Goal: Find specific page/section

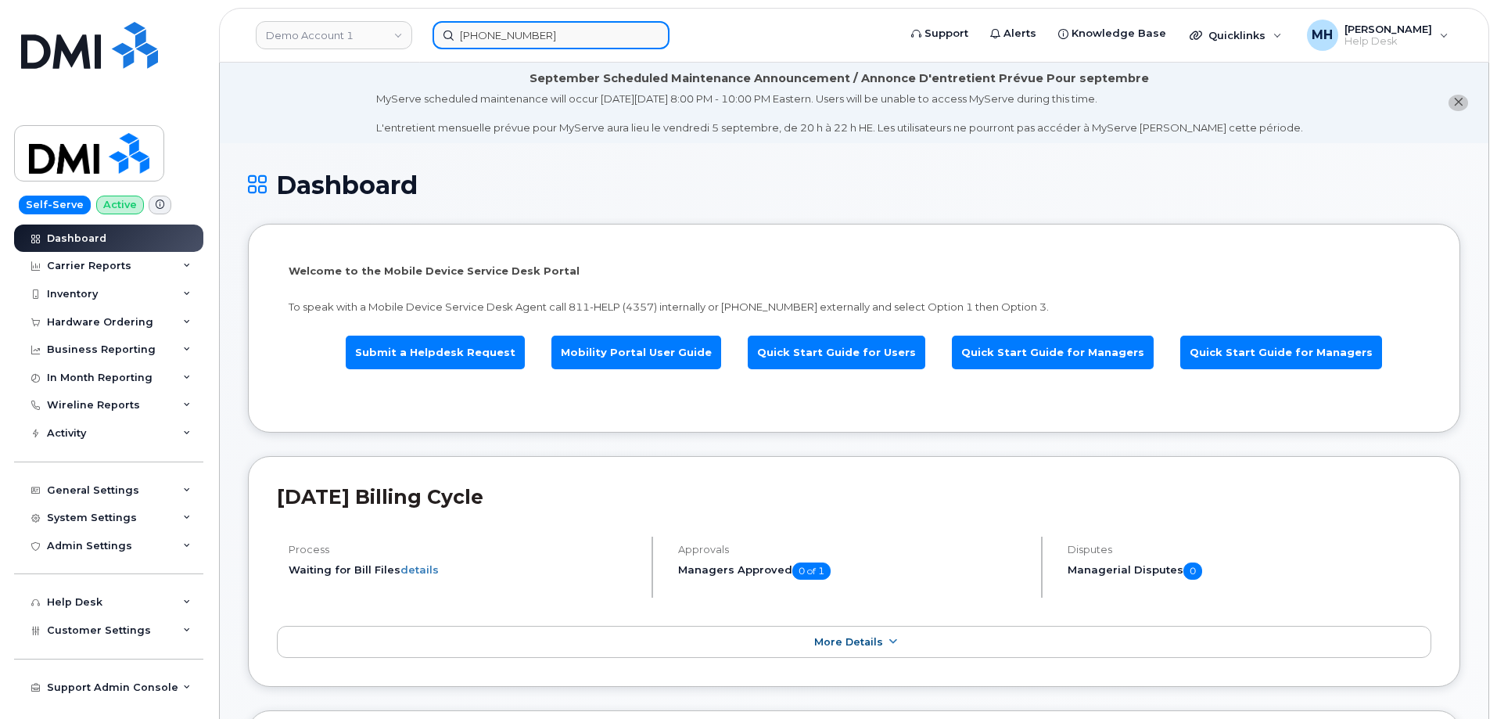
click at [574, 31] on input "[PHONE_NUMBER]" at bounding box center [551, 35] width 237 height 28
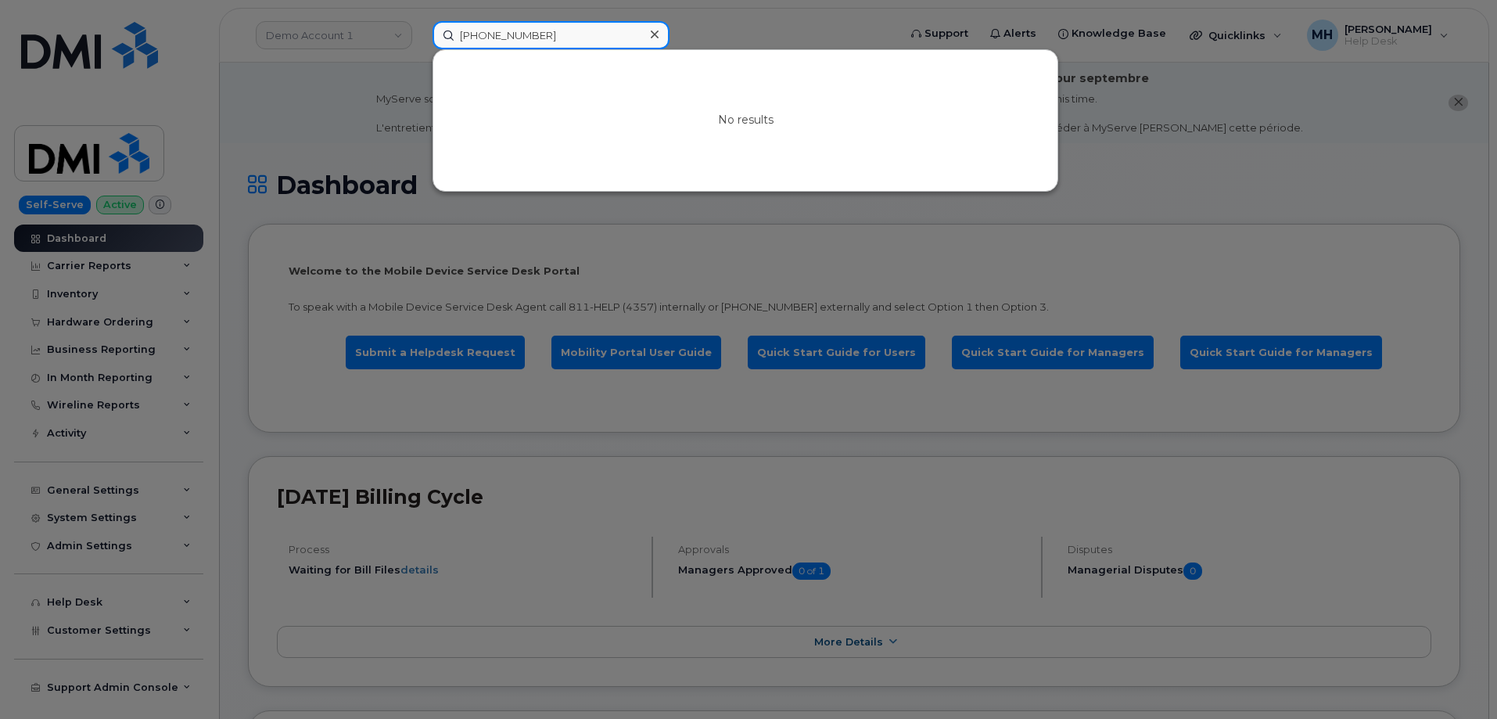
drag, startPoint x: 574, startPoint y: 31, endPoint x: 361, endPoint y: 31, distance: 213.5
click at [420, 31] on div "[PHONE_NUMBER] No results" at bounding box center [660, 35] width 480 height 28
paste input "[PHONE_NUMBER]"
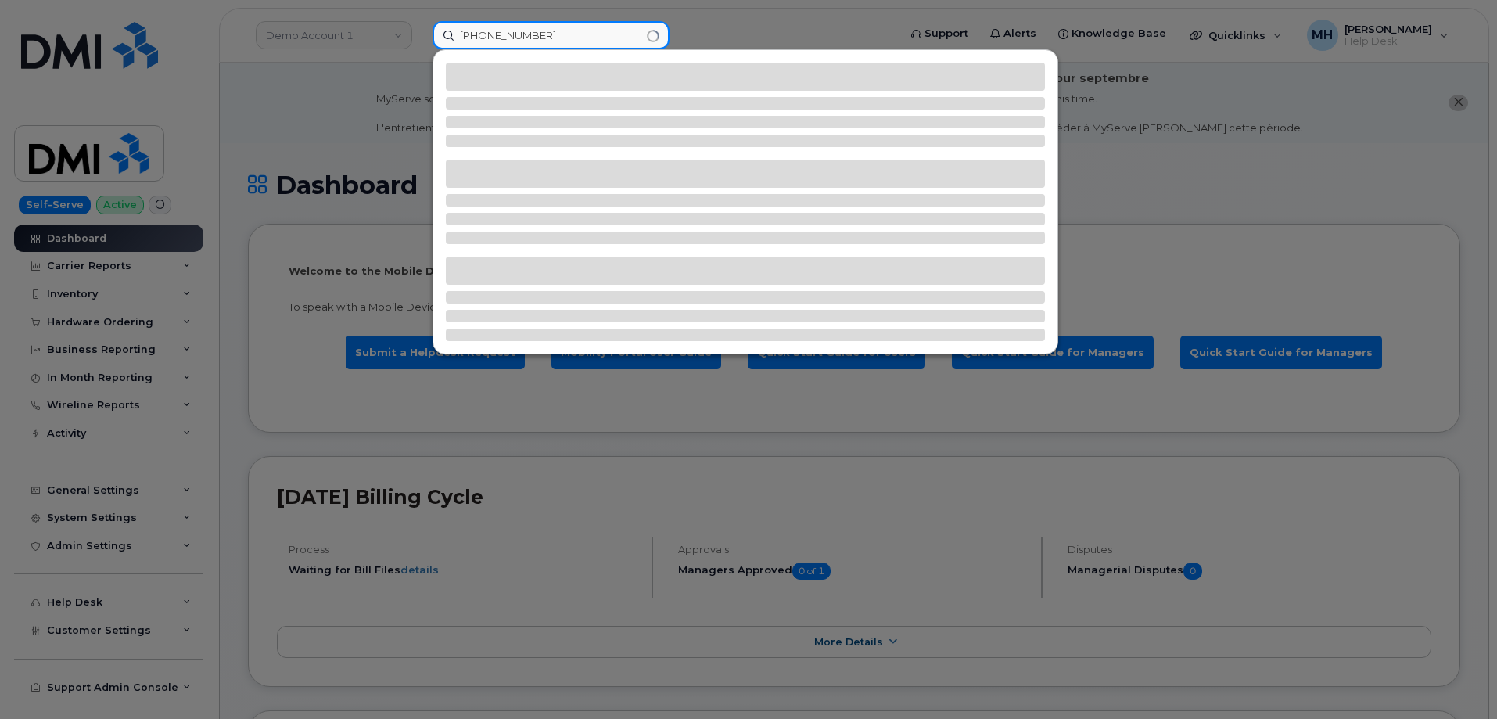
type input "[PHONE_NUMBER]"
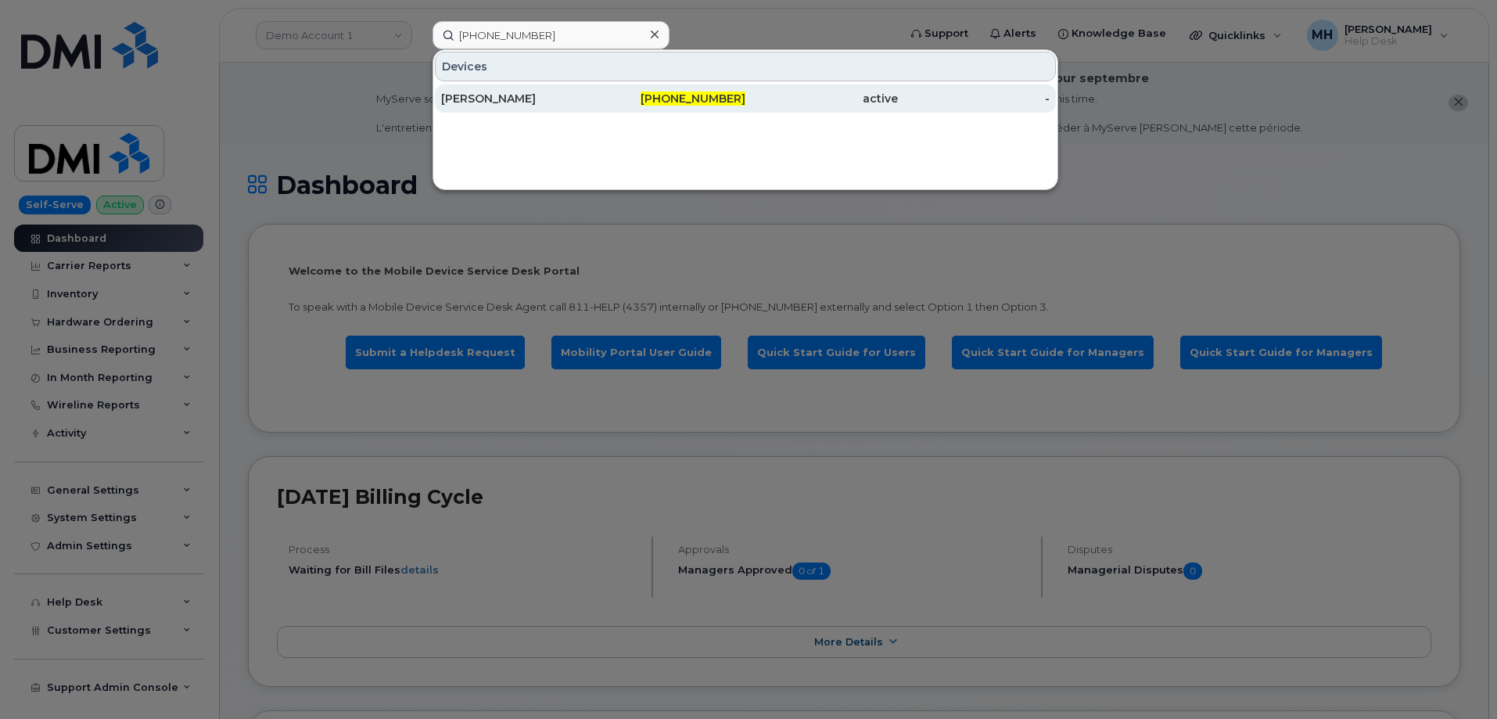
click at [520, 109] on div "[PERSON_NAME]" at bounding box center [517, 98] width 153 height 28
